Goal: Find specific page/section: Find specific page/section

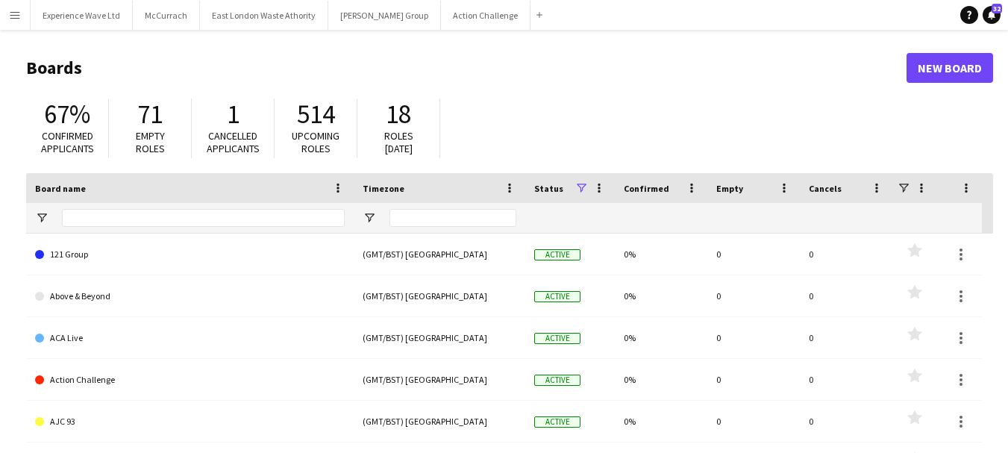
drag, startPoint x: 12, startPoint y: 10, endPoint x: 22, endPoint y: 10, distance: 9.7
click at [12, 10] on app-icon "Menu" at bounding box center [15, 15] width 12 height 12
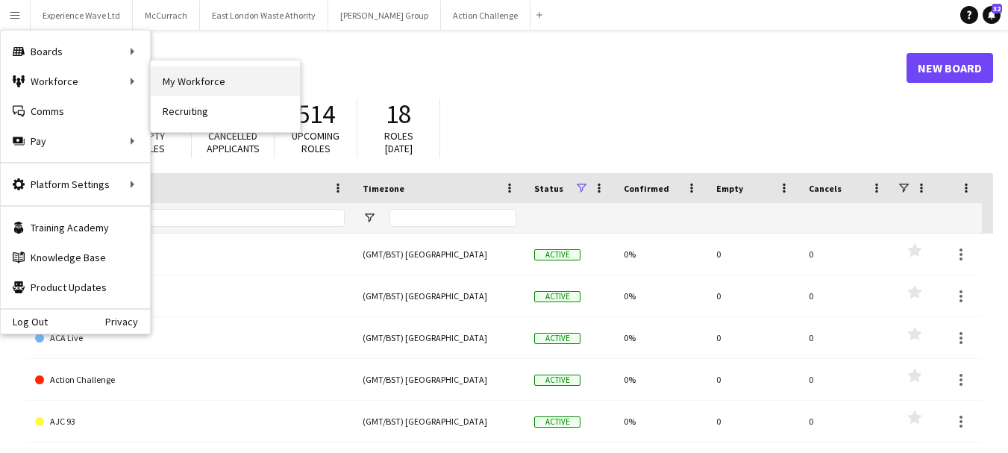
click at [194, 88] on link "My Workforce" at bounding box center [225, 81] width 149 height 30
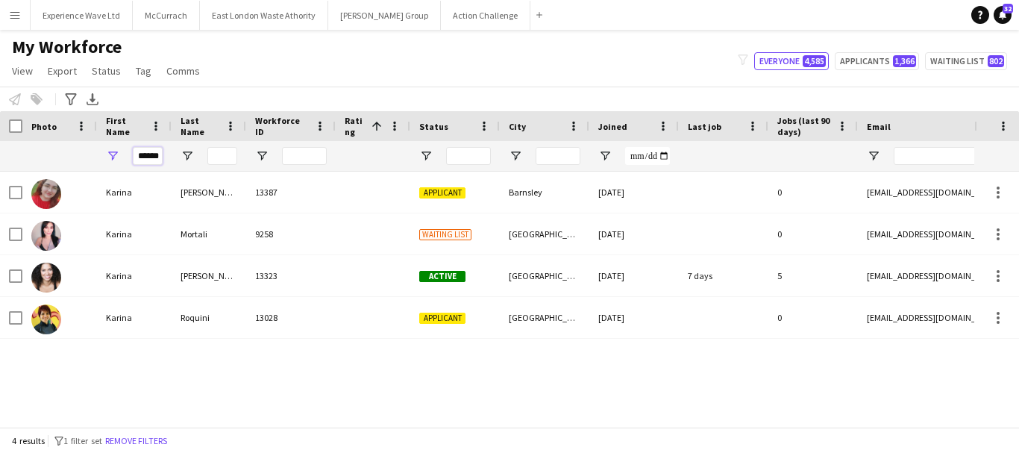
scroll to position [0, 1]
drag, startPoint x: 136, startPoint y: 157, endPoint x: 205, endPoint y: 158, distance: 69.4
click at [204, 159] on div "******" at bounding box center [798, 156] width 1596 height 30
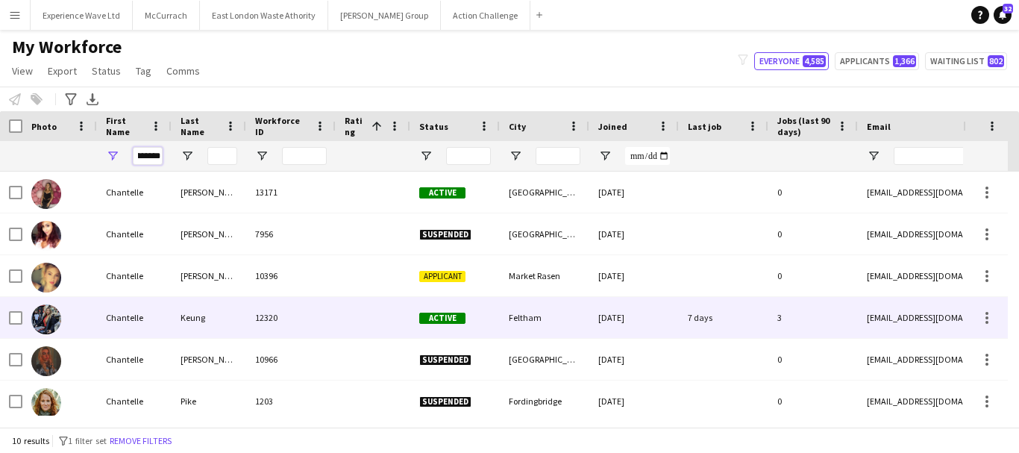
scroll to position [174, 0]
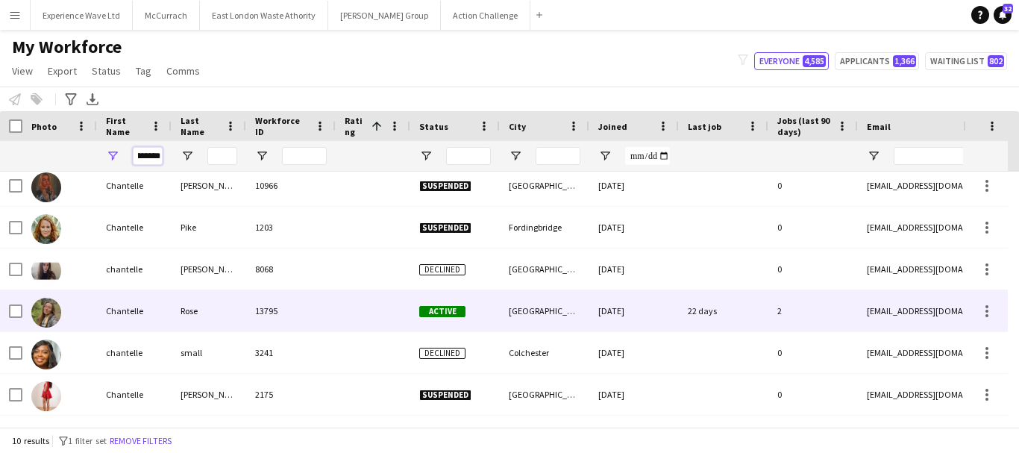
type input "*********"
click at [186, 307] on div "Rose" at bounding box center [209, 310] width 75 height 41
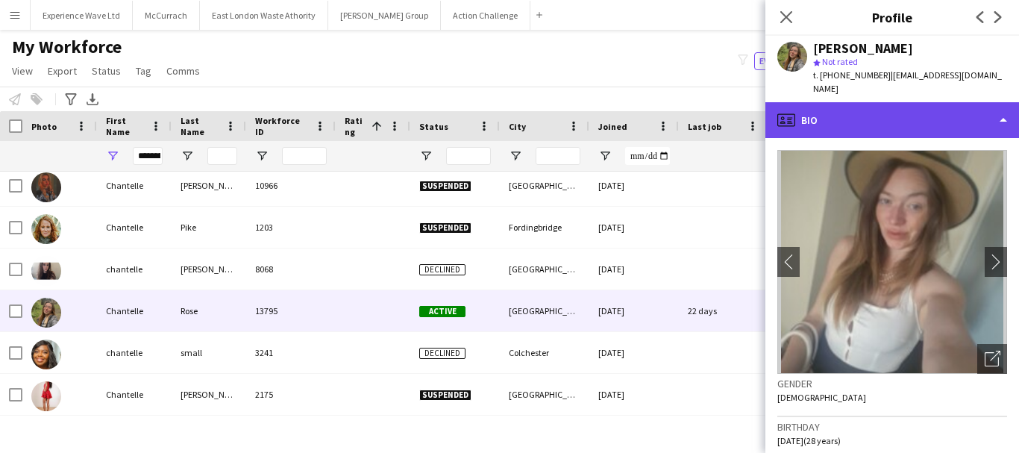
click at [1001, 108] on div "profile Bio" at bounding box center [893, 120] width 254 height 36
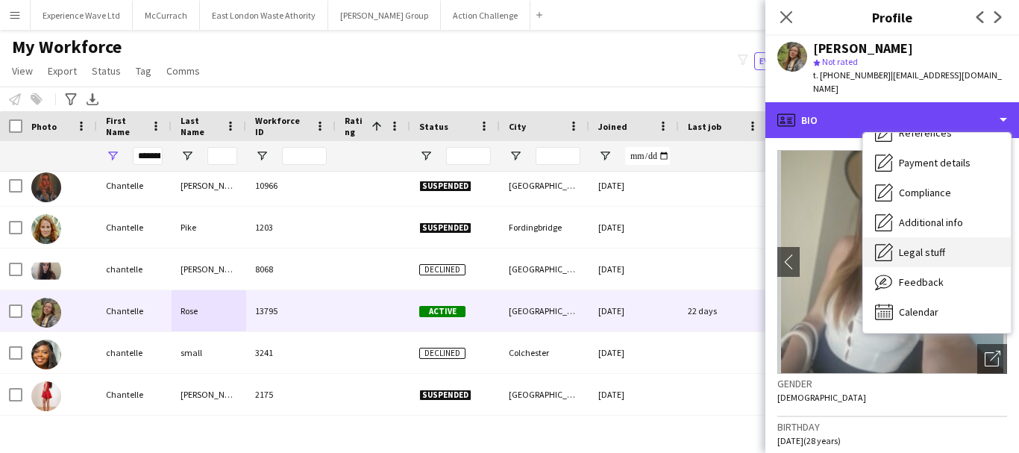
scroll to position [96, 0]
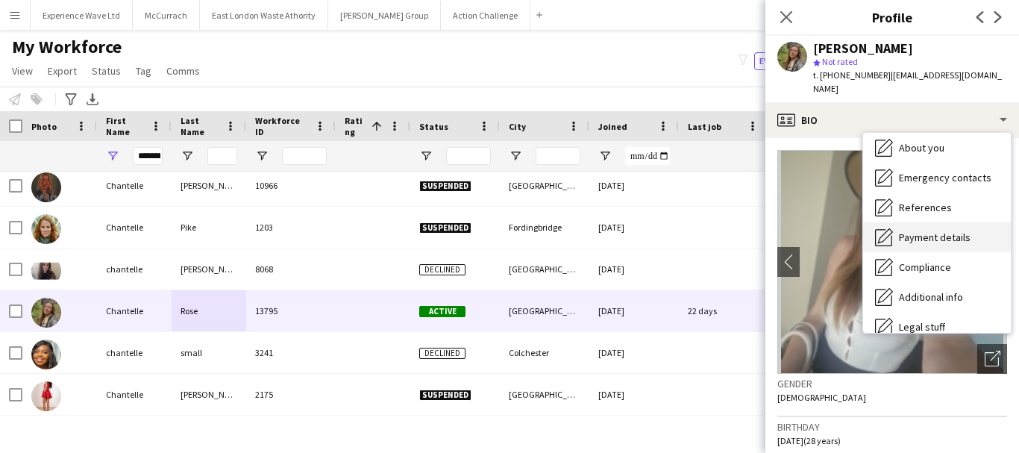
click at [931, 222] on div "Payment details Payment details" at bounding box center [938, 237] width 148 height 30
